Goal: Obtain resource: Download file/media

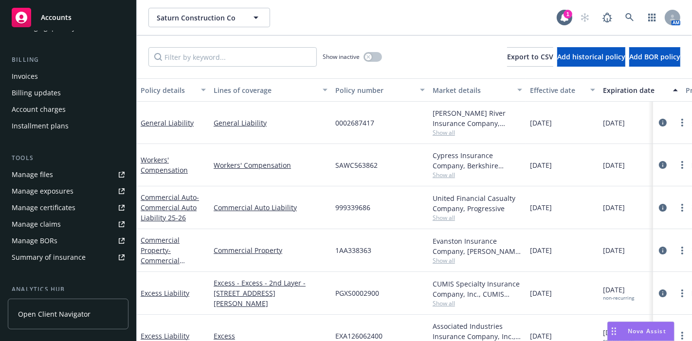
scroll to position [162, 0]
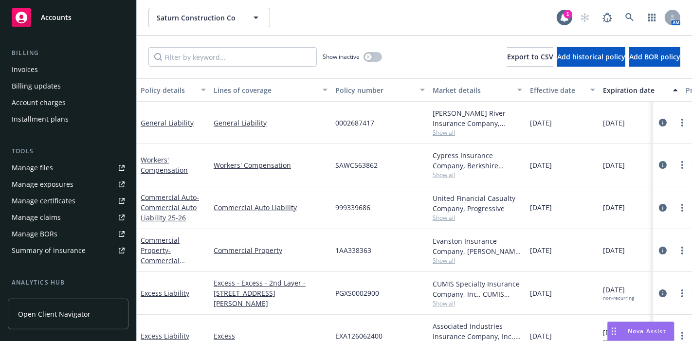
click at [51, 166] on div "Manage files" at bounding box center [32, 168] width 41 height 16
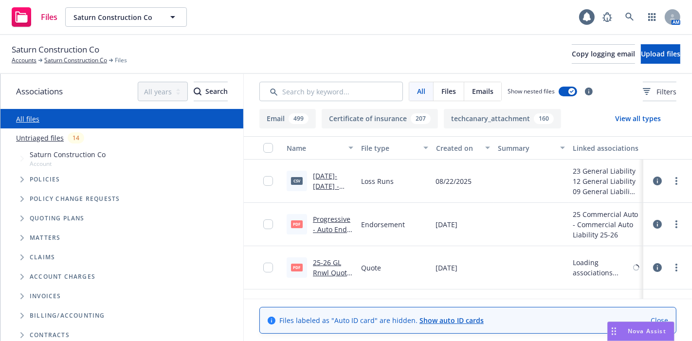
scroll to position [101, 0]
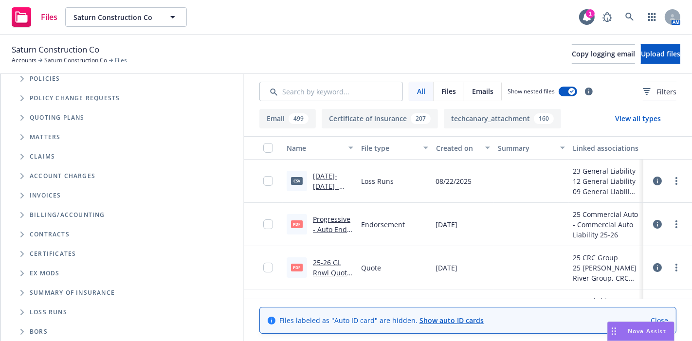
click at [22, 310] on icon "Folder Tree Example" at bounding box center [22, 312] width 4 height 6
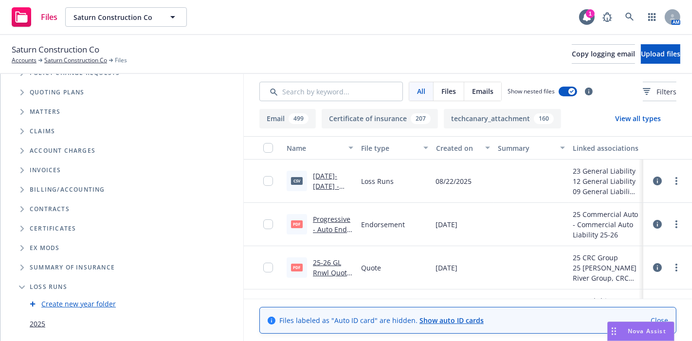
scroll to position [140, 0]
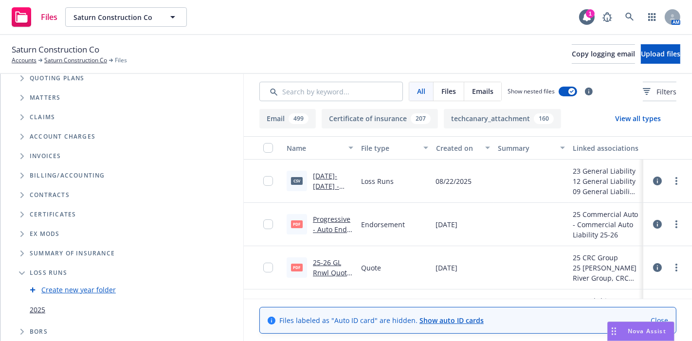
click at [40, 306] on link "2025" at bounding box center [38, 310] width 16 height 10
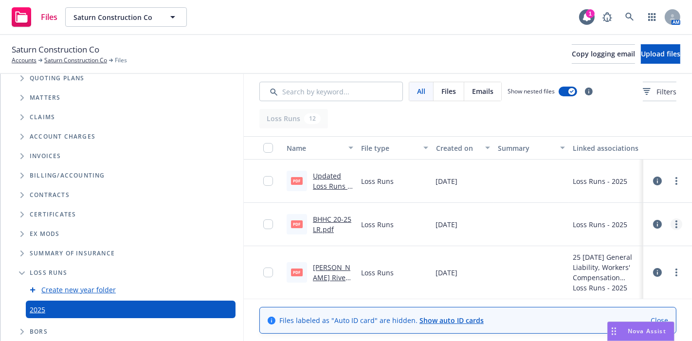
click at [670, 224] on link "more" at bounding box center [676, 224] width 12 height 12
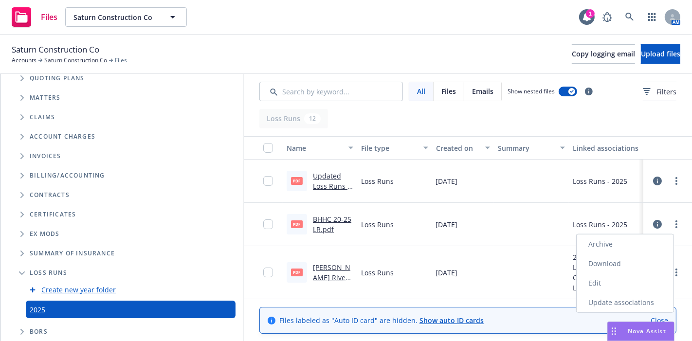
click at [611, 261] on link "Download" at bounding box center [624, 263] width 97 height 19
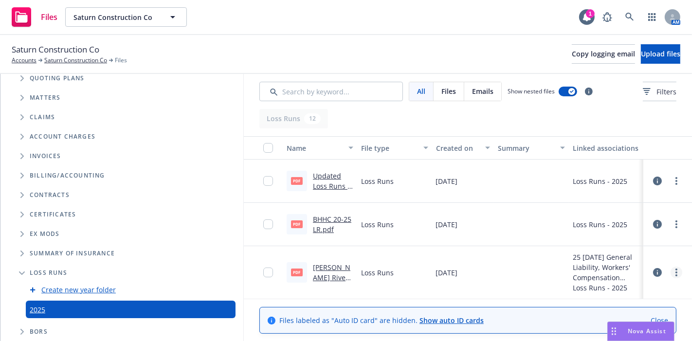
click at [671, 269] on link "more" at bounding box center [676, 273] width 12 height 12
click at [625, 226] on link "Download" at bounding box center [633, 221] width 97 height 19
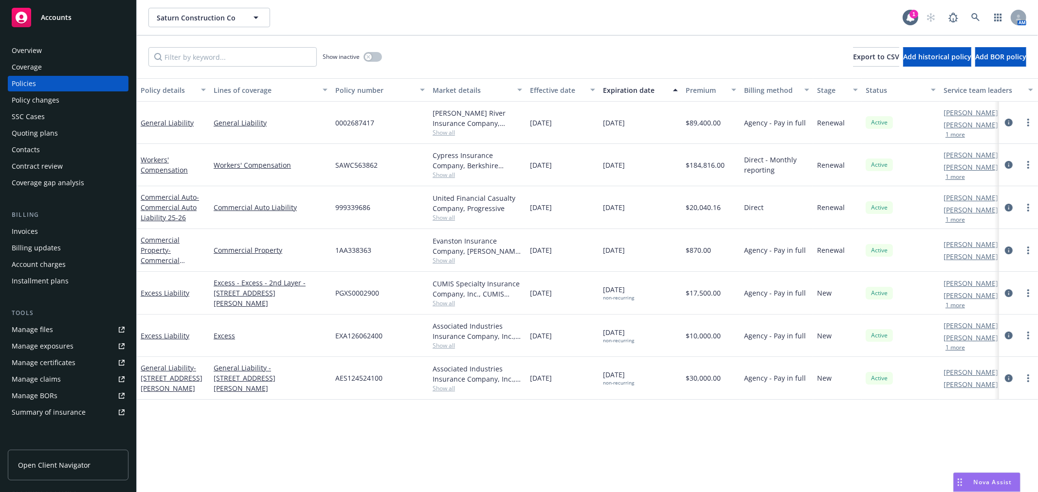
click at [44, 22] on div "Accounts" at bounding box center [68, 17] width 113 height 19
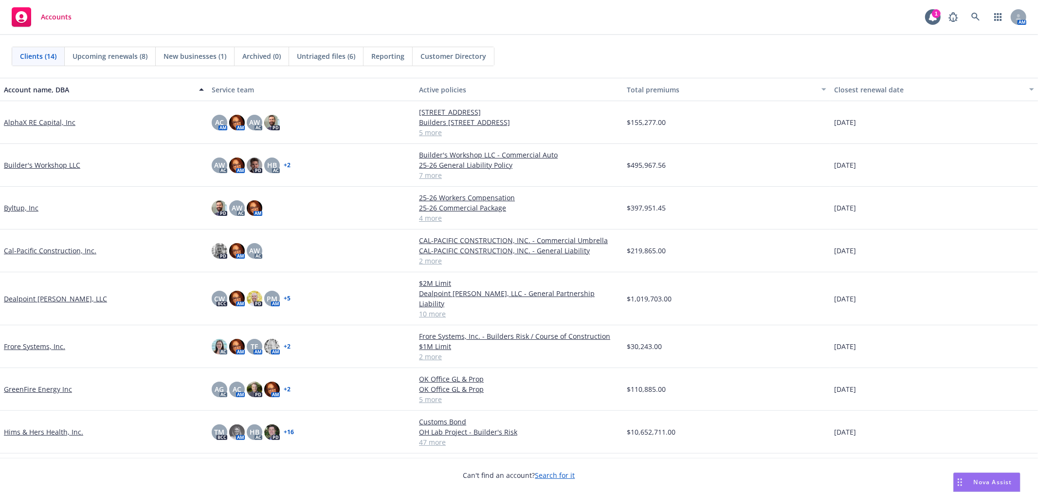
click at [17, 207] on link "Byltup, Inc" at bounding box center [21, 208] width 35 height 10
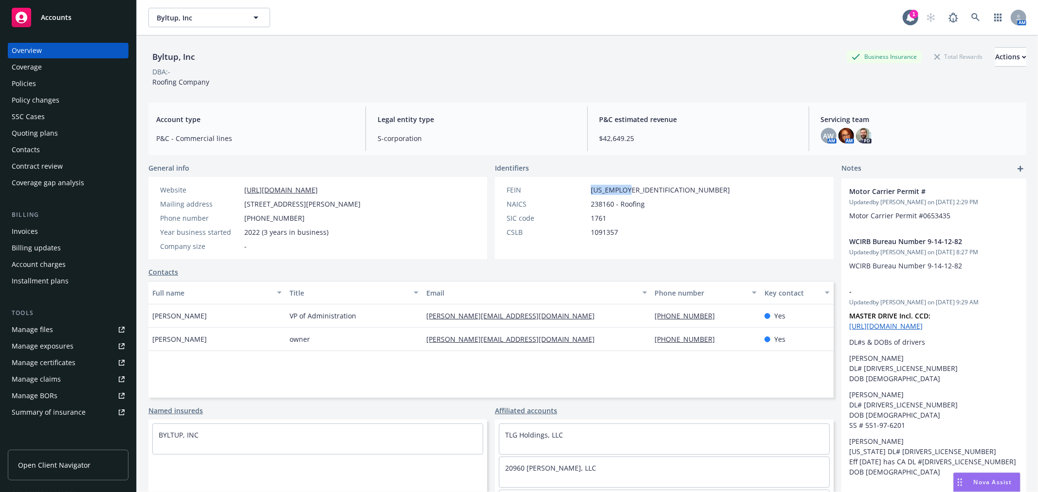
drag, startPoint x: 584, startPoint y: 189, endPoint x: 649, endPoint y: 192, distance: 64.8
click at [649, 192] on div "FEIN [US_EMPLOYER_IDENTIFICATION_NUMBER] NAICS 238160 - Roofing SIC code 1761 C…" at bounding box center [618, 218] width 247 height 82
copy div "[US_EMPLOYER_IDENTIFICATION_NUMBER]"
click at [980, 484] on span "Nova Assist" at bounding box center [992, 482] width 38 height 8
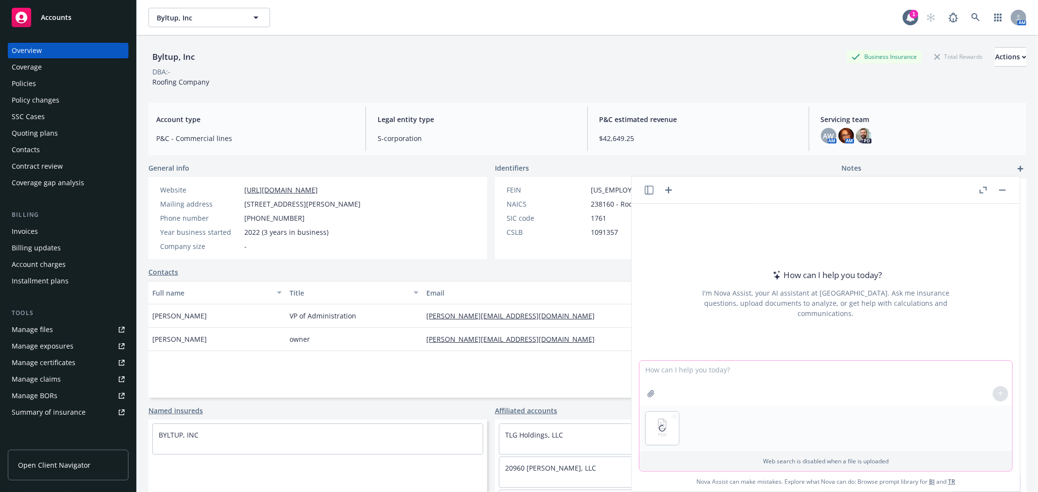
click at [712, 372] on textarea at bounding box center [825, 383] width 373 height 45
type textarea "write an email to my client asking them to complete the attached audit"
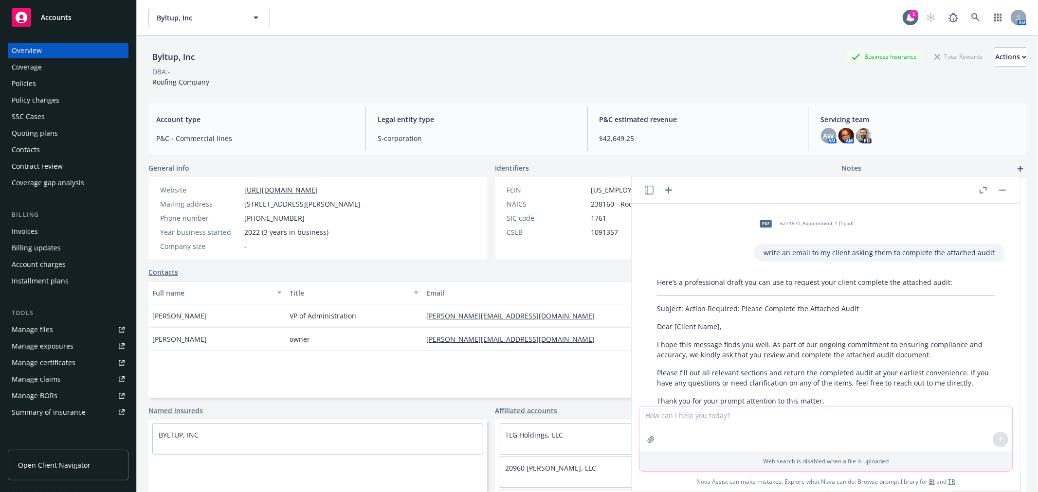
scroll to position [102, 0]
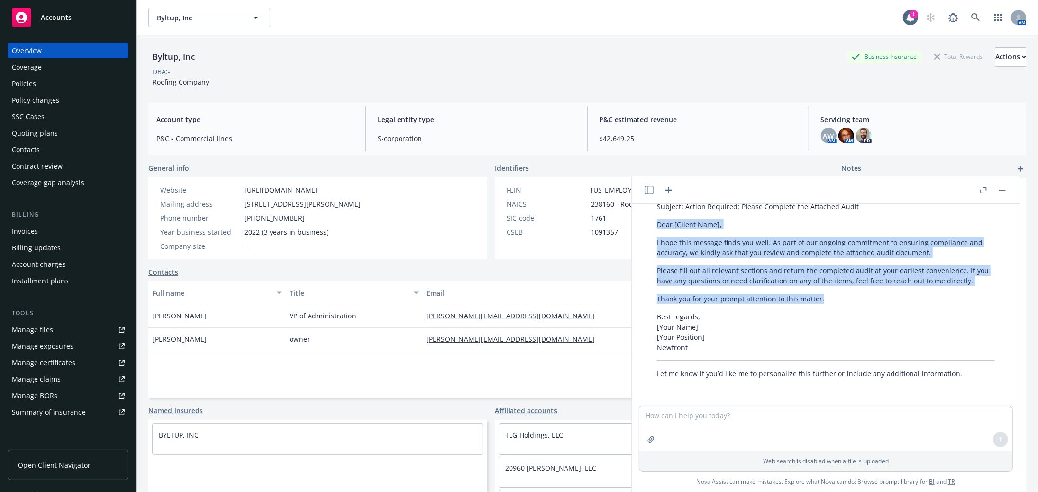
drag, startPoint x: 654, startPoint y: 222, endPoint x: 836, endPoint y: 297, distance: 196.5
click at [836, 297] on div "Here’s a professional draft you can use to request your client complete the att…" at bounding box center [825, 277] width 357 height 212
copy div "Dear [Client Name], I hope this message finds you well. As part of our ongoing …"
click at [80, 84] on div "Policies" at bounding box center [68, 84] width 113 height 16
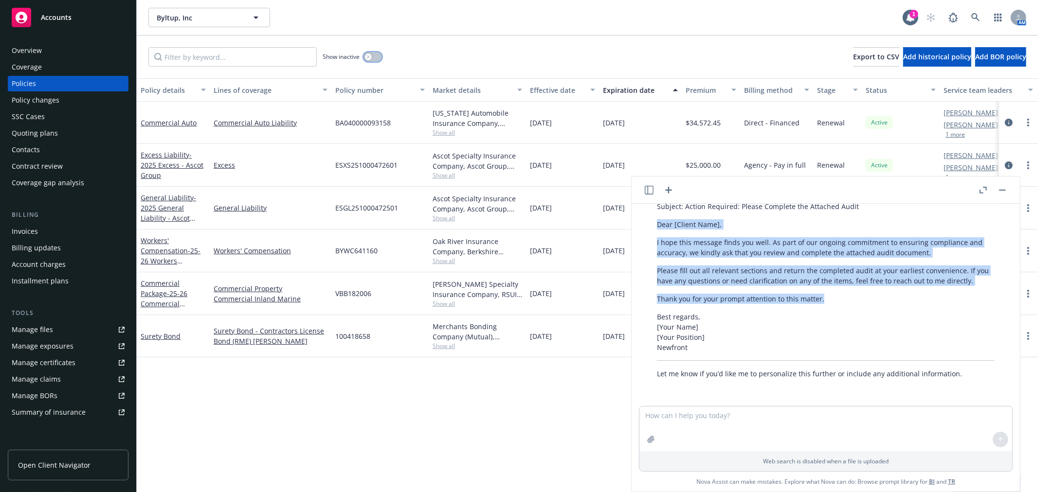
click at [366, 56] on icon "button" at bounding box center [368, 57] width 4 height 4
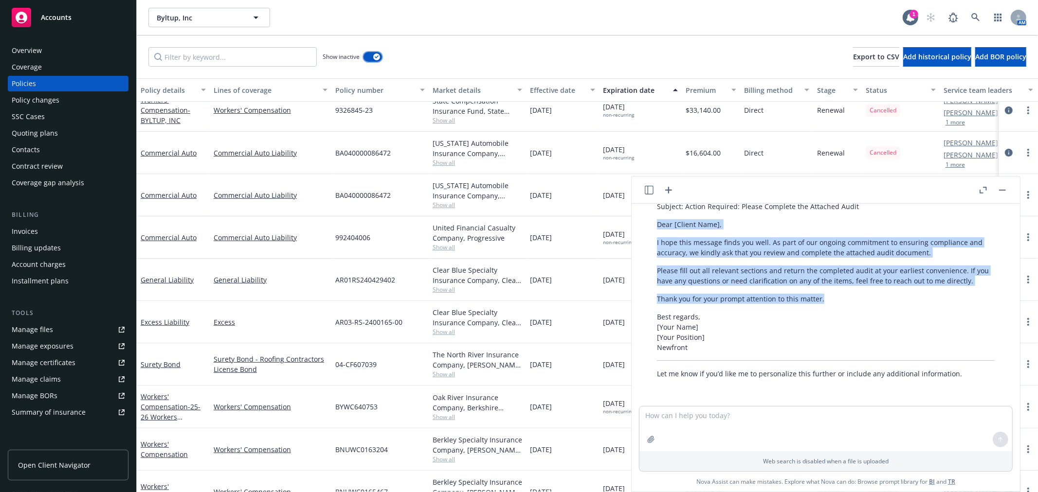
scroll to position [432, 0]
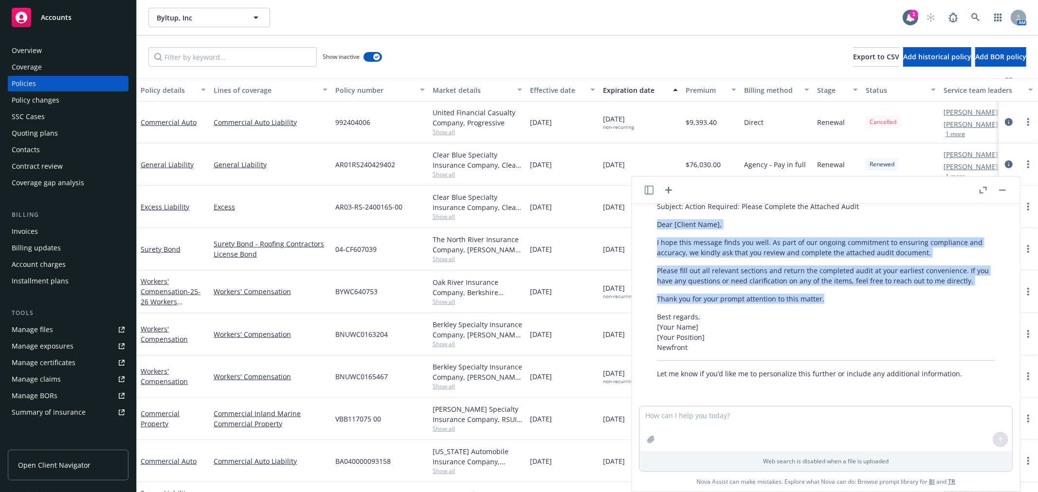
click at [1001, 190] on rect "button" at bounding box center [1002, 190] width 7 height 1
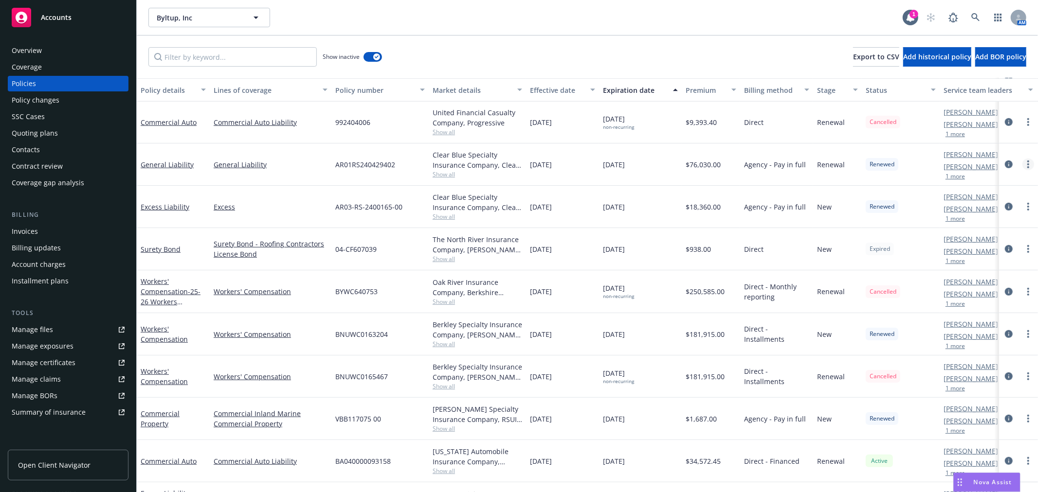
click at [1022, 162] on link "more" at bounding box center [1028, 165] width 12 height 12
click at [980, 298] on link "Copy logging email" at bounding box center [968, 300] width 114 height 19
click at [76, 18] on div "Accounts" at bounding box center [68, 17] width 113 height 19
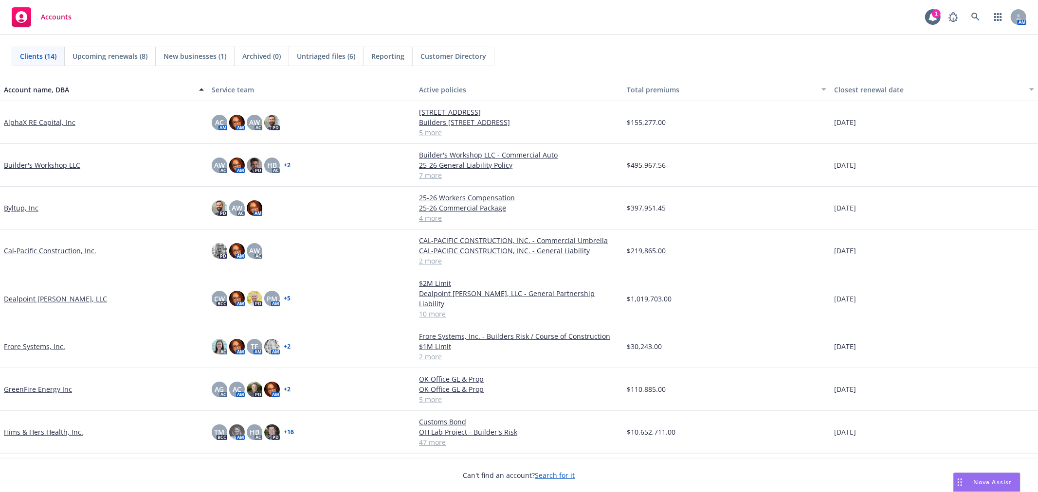
click at [46, 163] on link "Builder's Workshop LLC" at bounding box center [42, 165] width 76 height 10
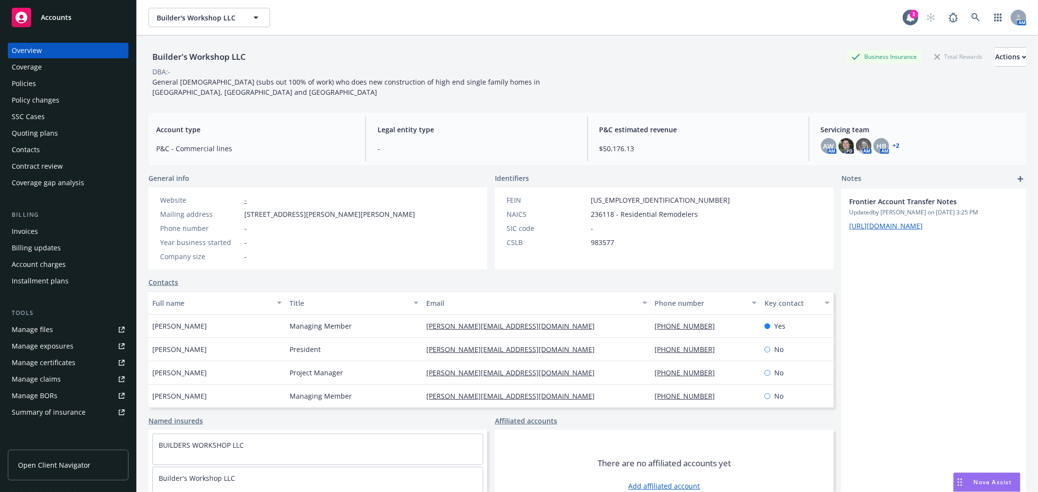
click at [57, 85] on div "Policies" at bounding box center [68, 84] width 113 height 16
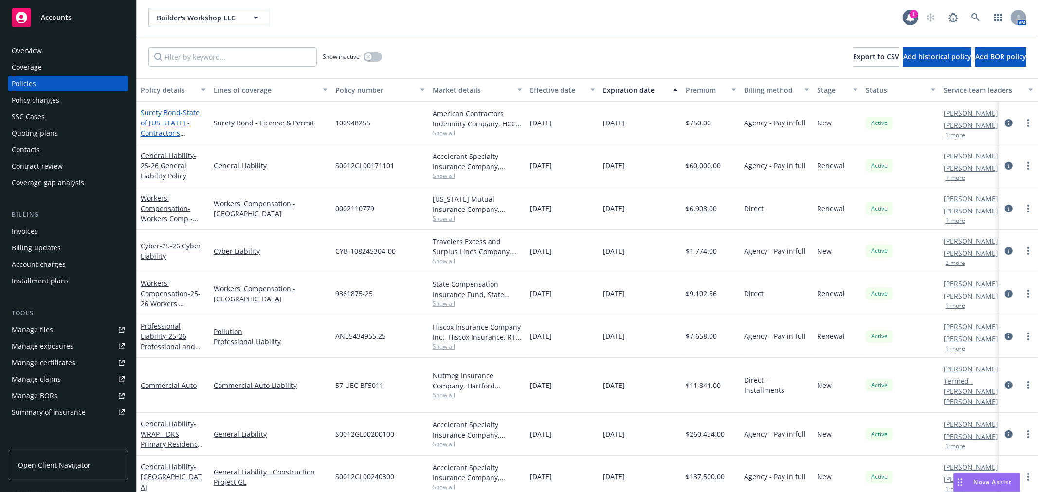
click at [151, 113] on link "Surety Bond - State of [US_STATE] - Contractor's License Bond ($50k)" at bounding box center [173, 128] width 64 height 40
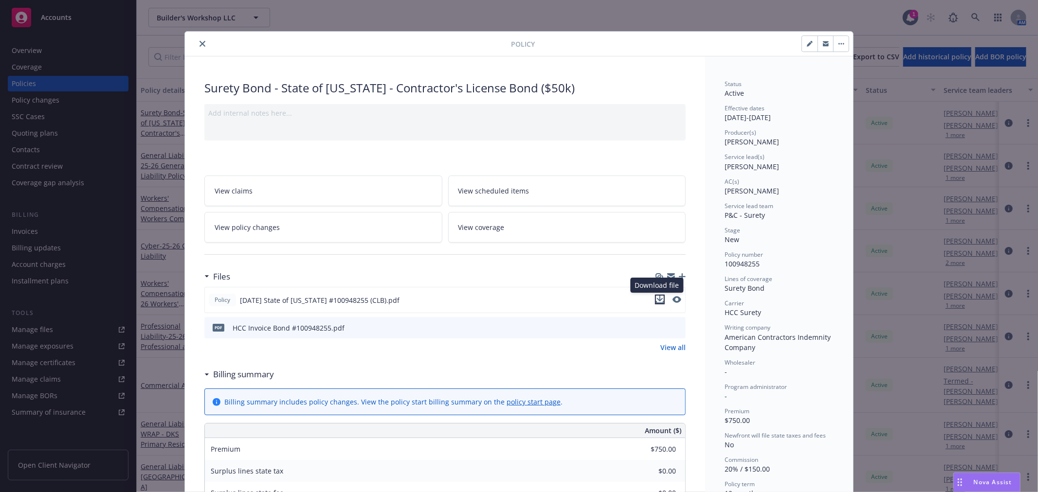
click at [657, 299] on icon "download file" at bounding box center [660, 299] width 6 height 6
click at [199, 43] on icon "close" at bounding box center [202, 44] width 6 height 6
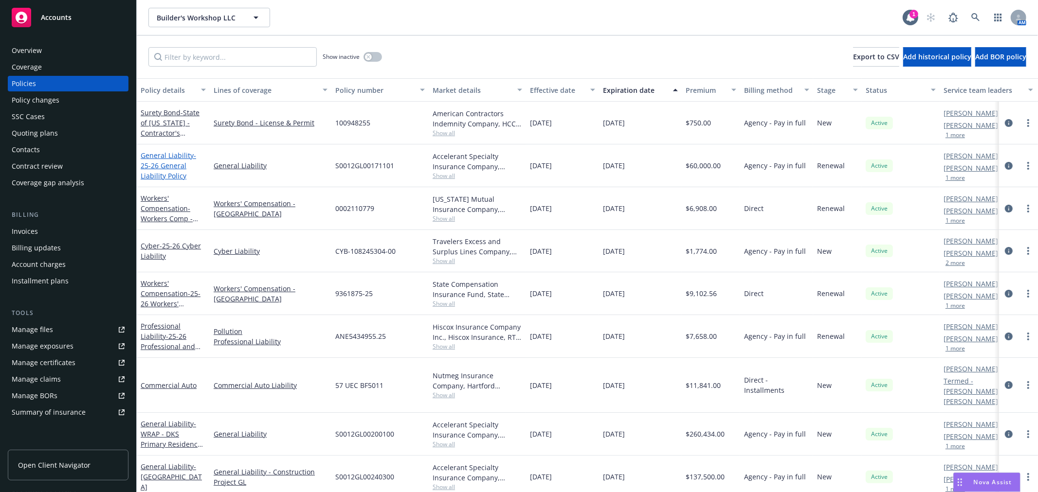
click at [172, 161] on span "- 25-26 General Liability Policy" at bounding box center [168, 166] width 55 height 30
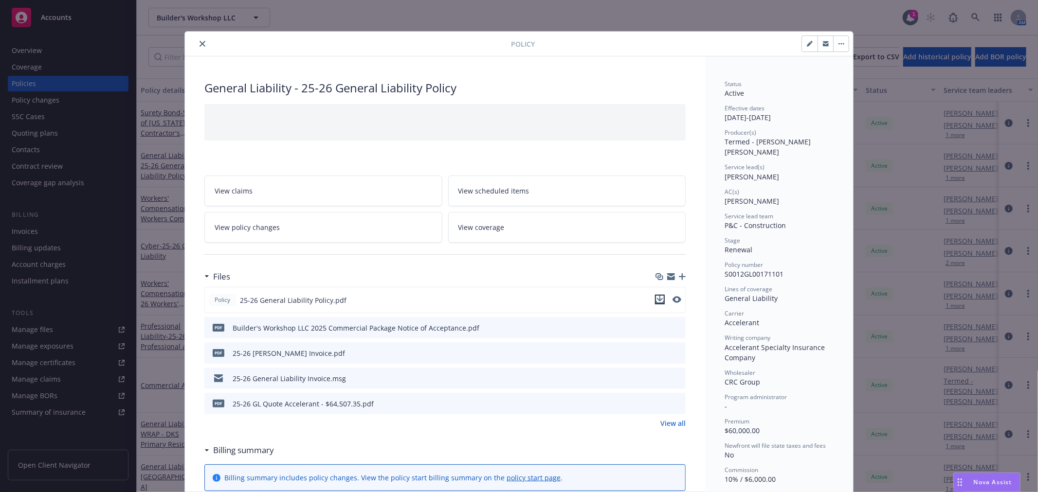
click at [657, 297] on icon "download file" at bounding box center [660, 300] width 8 height 8
click at [199, 41] on icon "close" at bounding box center [202, 44] width 6 height 6
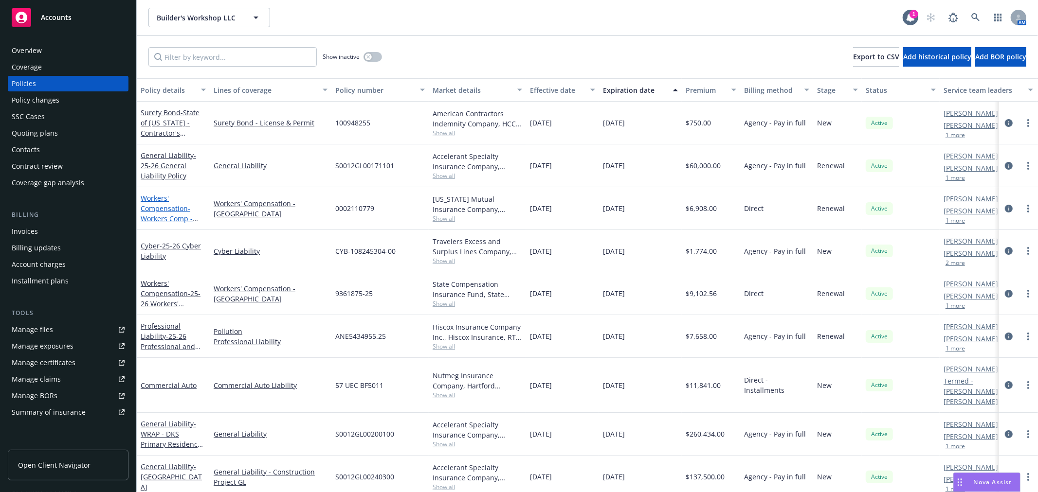
click at [161, 201] on link "Workers' Compensation - Workers Comp - [GEOGRAPHIC_DATA]" at bounding box center [171, 219] width 61 height 50
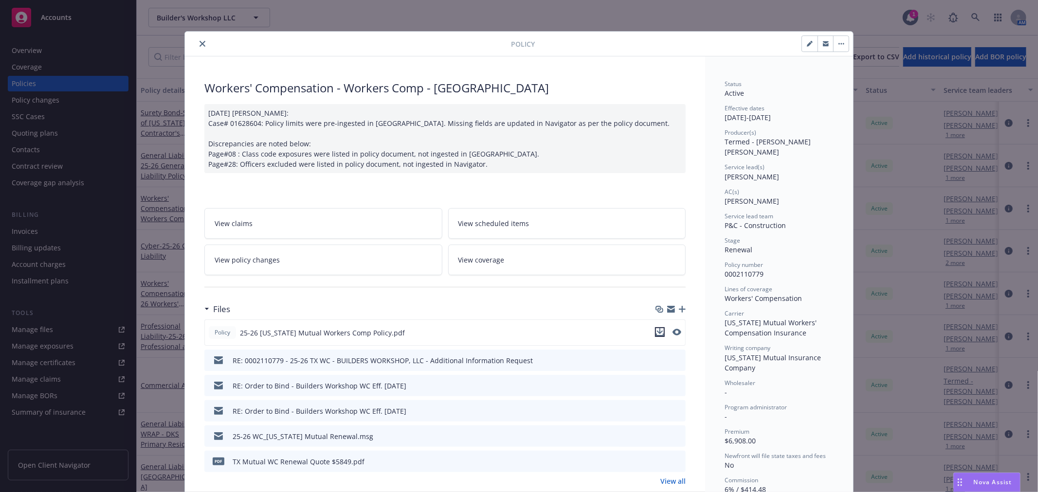
click at [657, 331] on icon "download file" at bounding box center [660, 331] width 6 height 6
click at [198, 40] on button "close" at bounding box center [203, 44] width 12 height 12
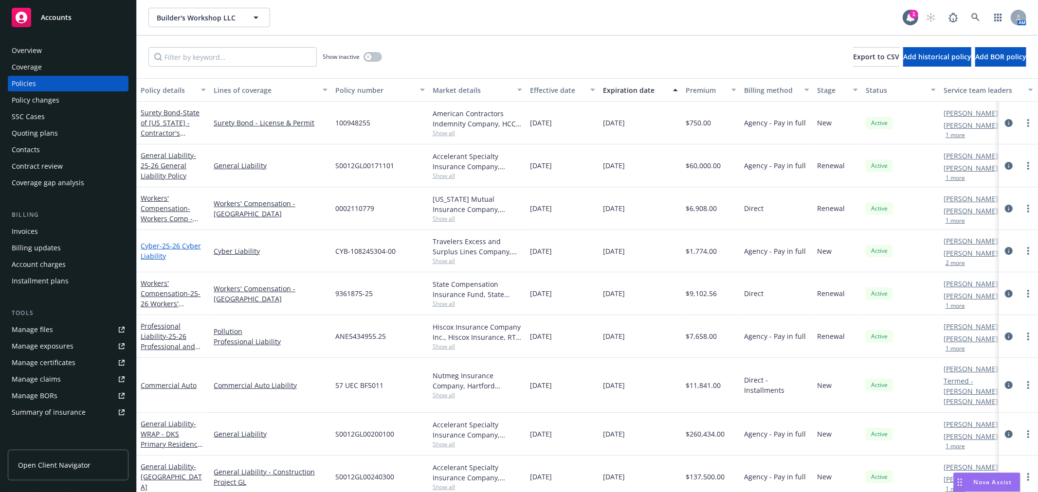
click at [180, 247] on span "- 25-26 Cyber Liability" at bounding box center [171, 250] width 60 height 19
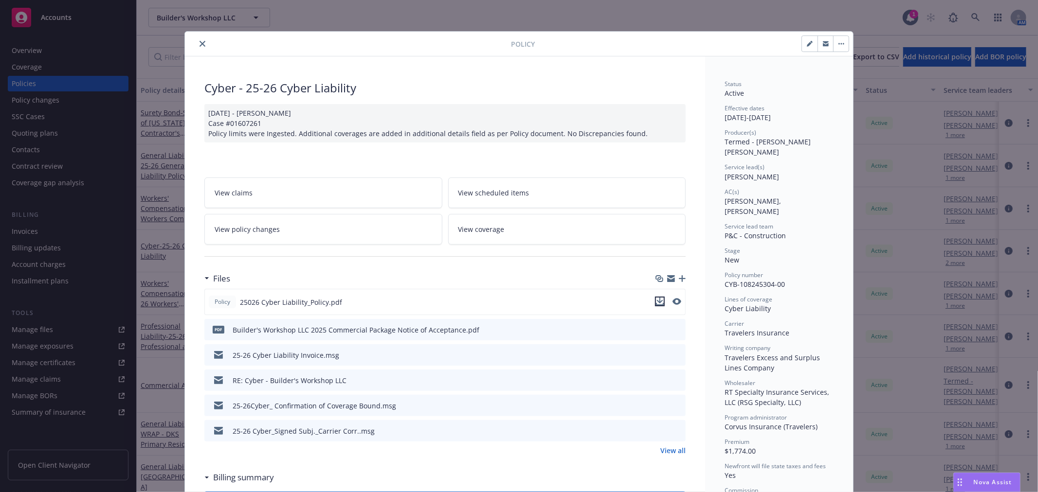
click at [657, 301] on icon "download file" at bounding box center [660, 301] width 6 height 6
click at [199, 44] on icon "close" at bounding box center [202, 44] width 6 height 6
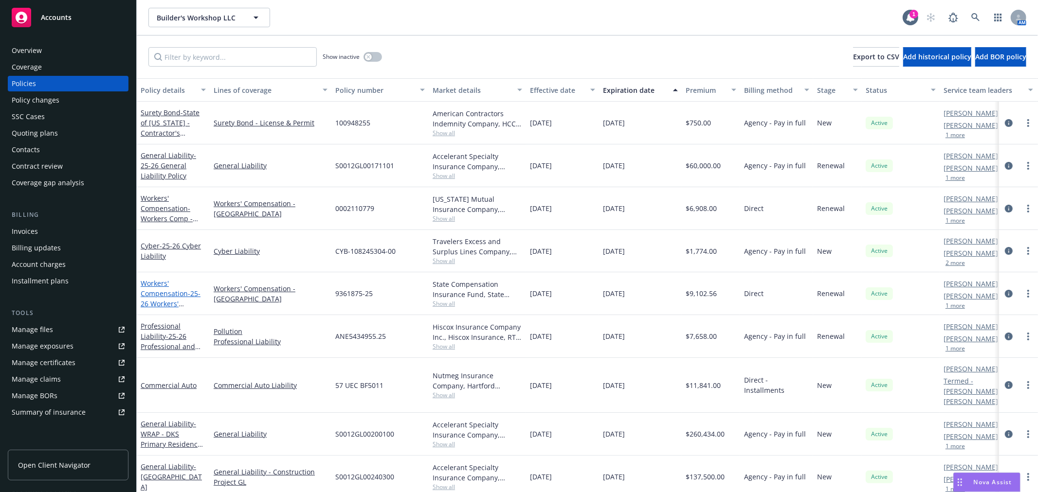
click at [158, 290] on link "Workers' Compensation - 25-26 Workers' Compensation" at bounding box center [171, 299] width 60 height 40
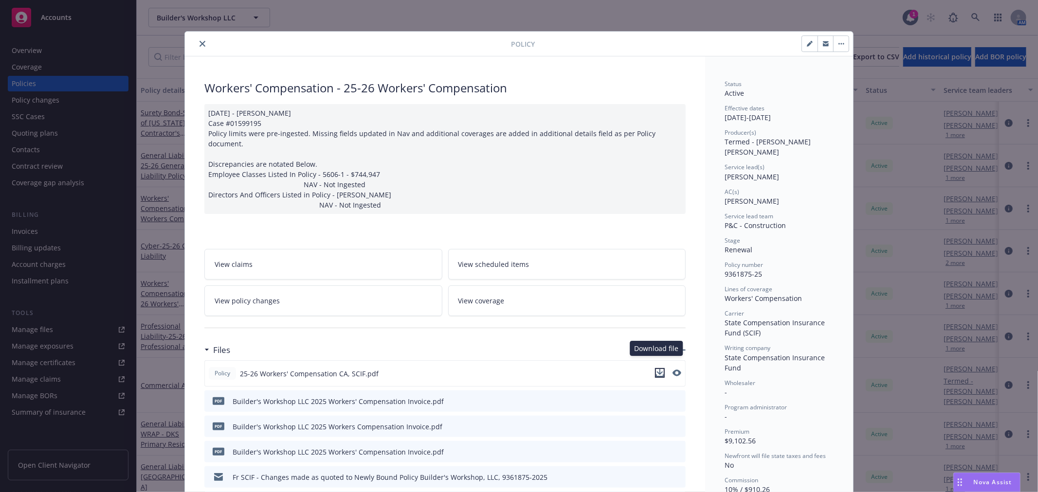
click at [656, 369] on icon "download file" at bounding box center [660, 373] width 8 height 8
click at [201, 44] on icon "close" at bounding box center [202, 44] width 6 height 6
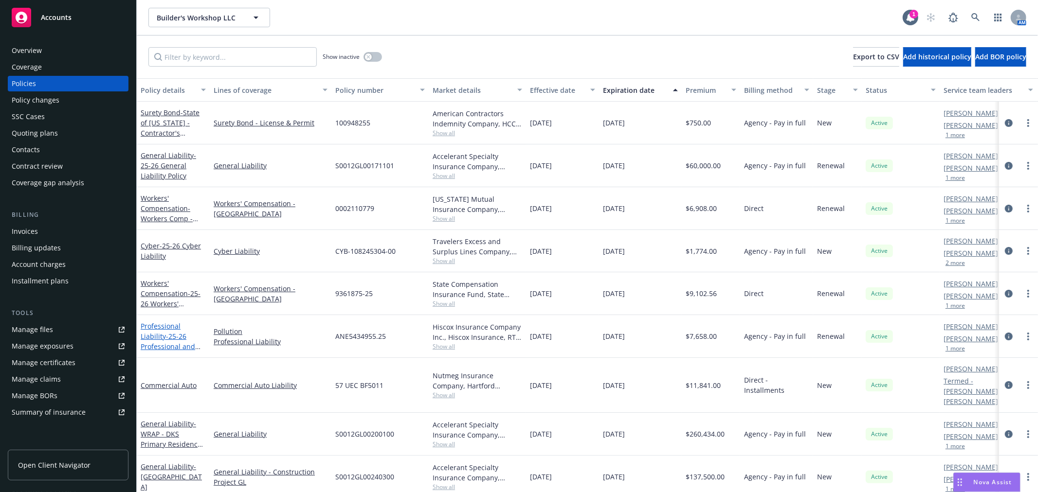
click at [170, 332] on span "- 25-26 Professional and Pollution Liability" at bounding box center [171, 347] width 60 height 30
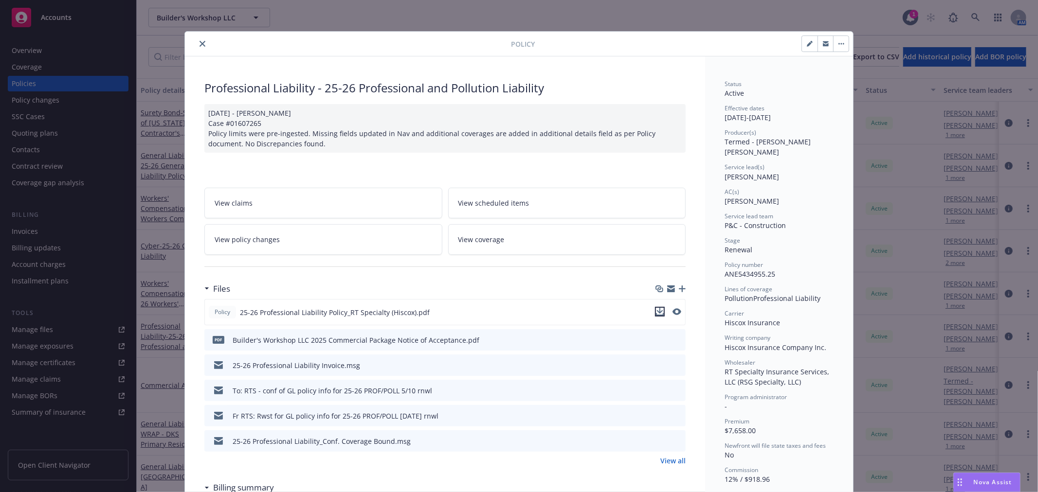
click at [656, 310] on icon "download file" at bounding box center [660, 312] width 8 height 8
click at [199, 42] on icon "close" at bounding box center [202, 44] width 6 height 6
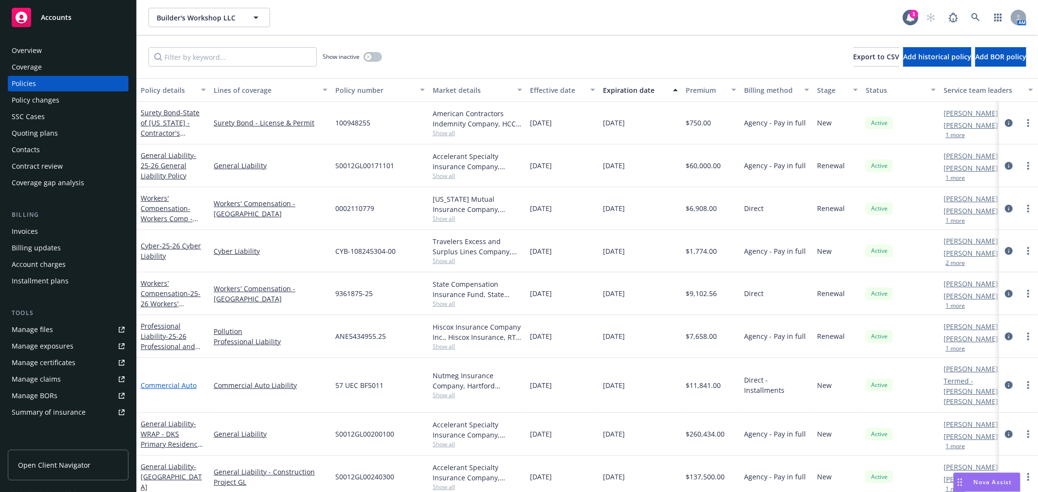
click at [178, 381] on link "Commercial Auto" at bounding box center [169, 385] width 56 height 9
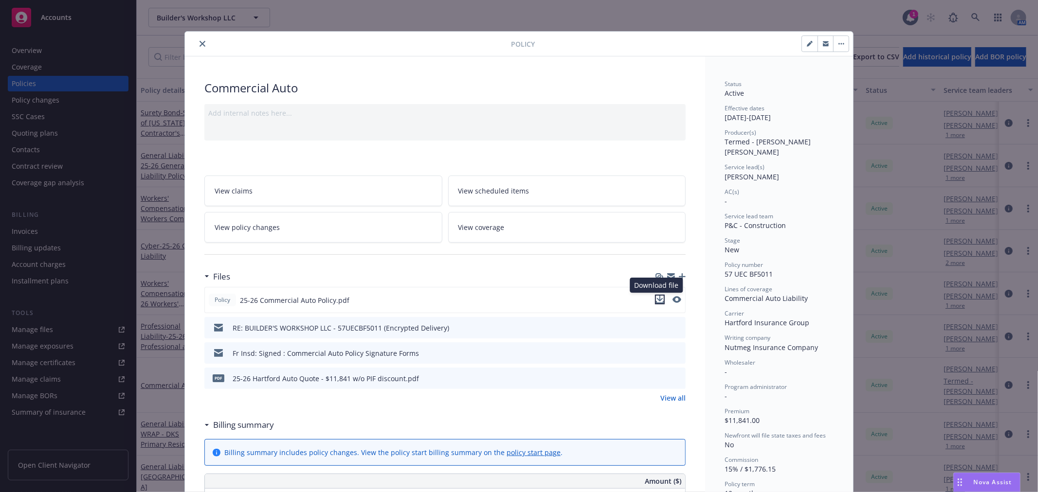
click at [656, 298] on icon "download file" at bounding box center [660, 300] width 8 height 8
click at [199, 41] on icon "close" at bounding box center [202, 44] width 6 height 6
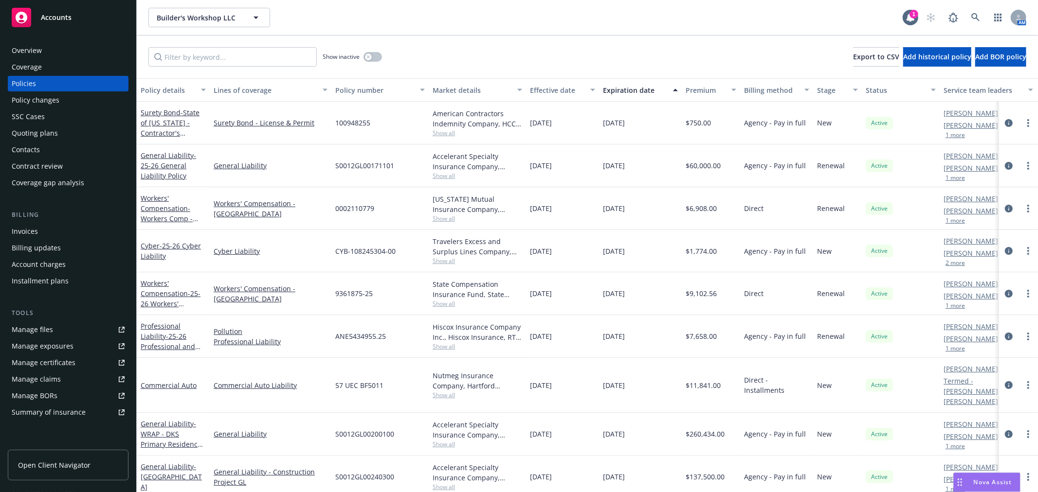
scroll to position [0, 0]
click at [178, 421] on span "- WRAP - DKS Primary Residence Project GL" at bounding box center [172, 439] width 62 height 40
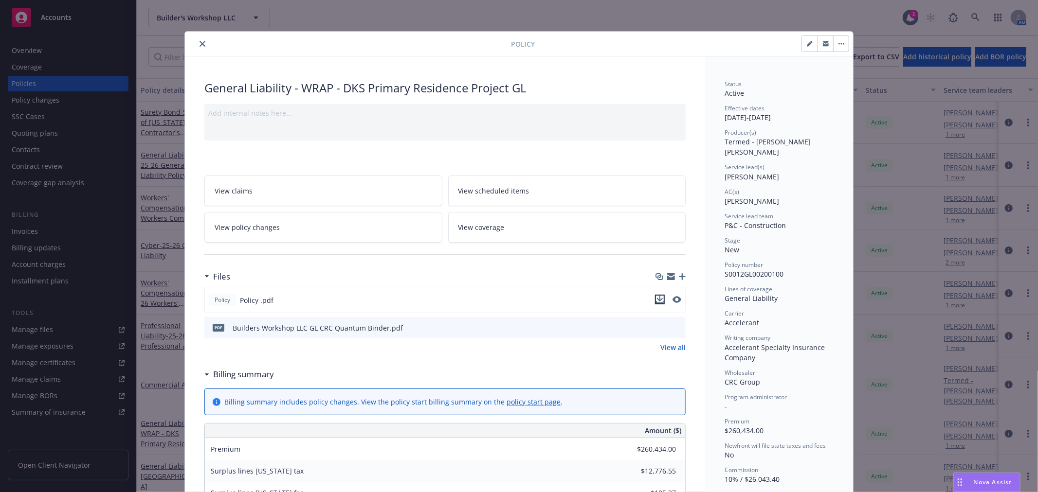
click at [656, 296] on icon "download file" at bounding box center [660, 300] width 8 height 8
click at [199, 45] on icon "close" at bounding box center [202, 44] width 6 height 6
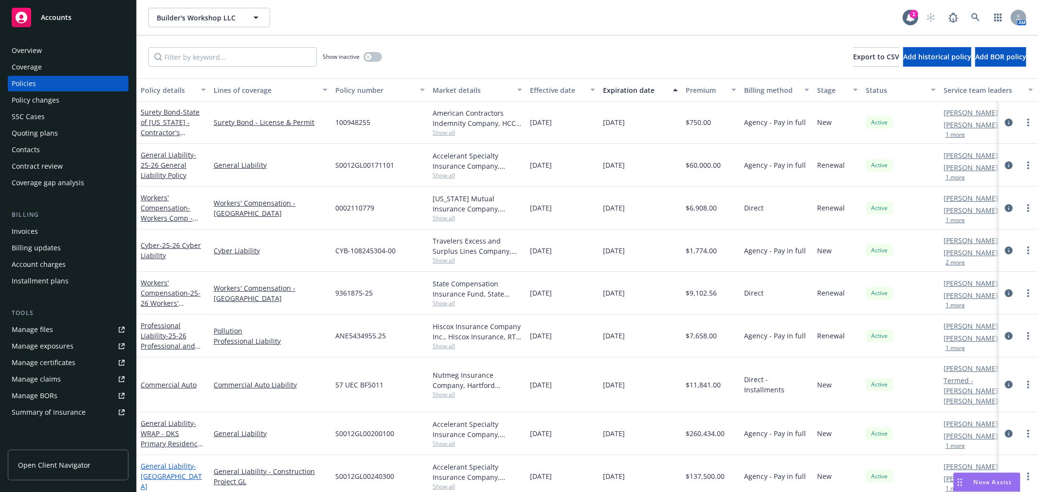
click at [167, 462] on link "General Liability - [GEOGRAPHIC_DATA]" at bounding box center [171, 477] width 61 height 30
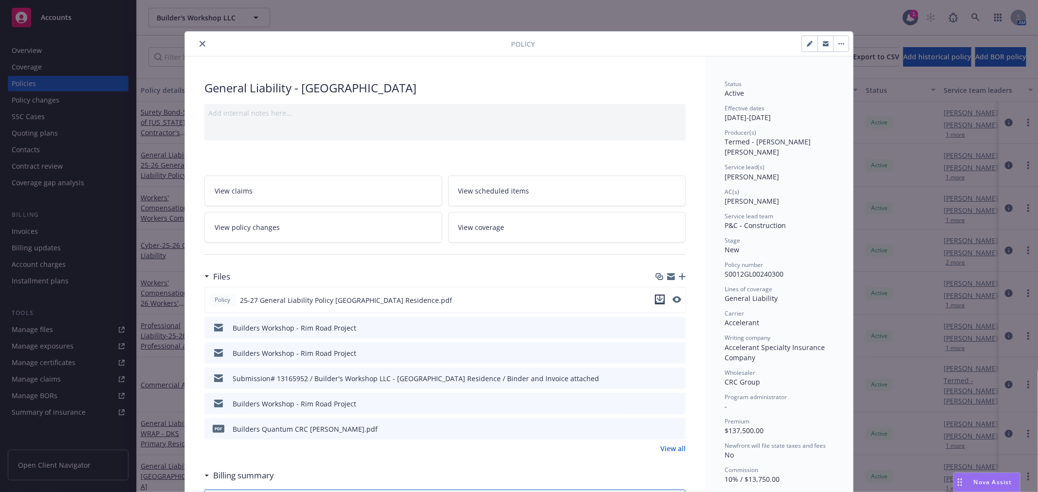
click at [656, 297] on icon "download file" at bounding box center [660, 300] width 8 height 8
click at [199, 41] on icon "close" at bounding box center [202, 44] width 6 height 6
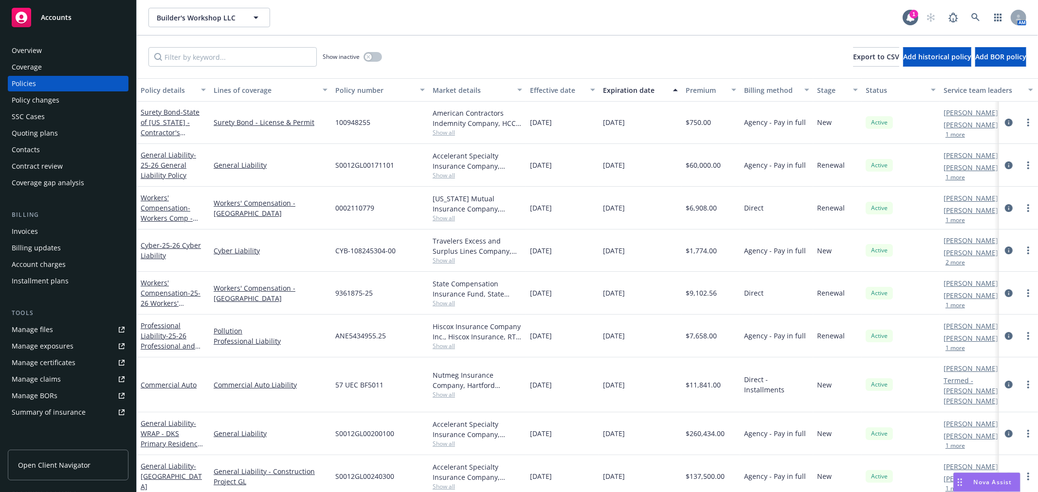
click at [41, 227] on div "Invoices" at bounding box center [68, 232] width 113 height 16
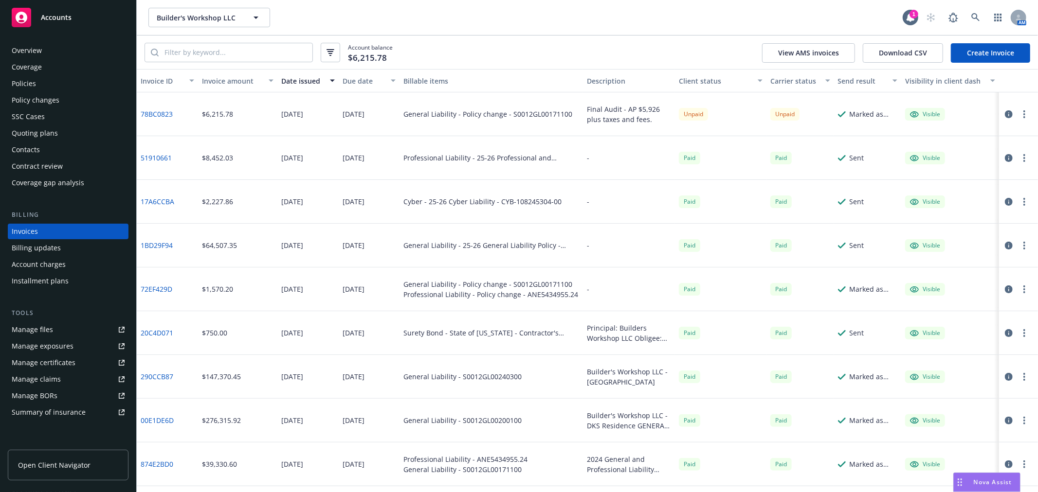
click at [1023, 112] on button "button" at bounding box center [1024, 114] width 12 height 12
click at [995, 172] on link "Copy invoice URL" at bounding box center [967, 172] width 124 height 19
